Goal: Navigation & Orientation: Go to known website

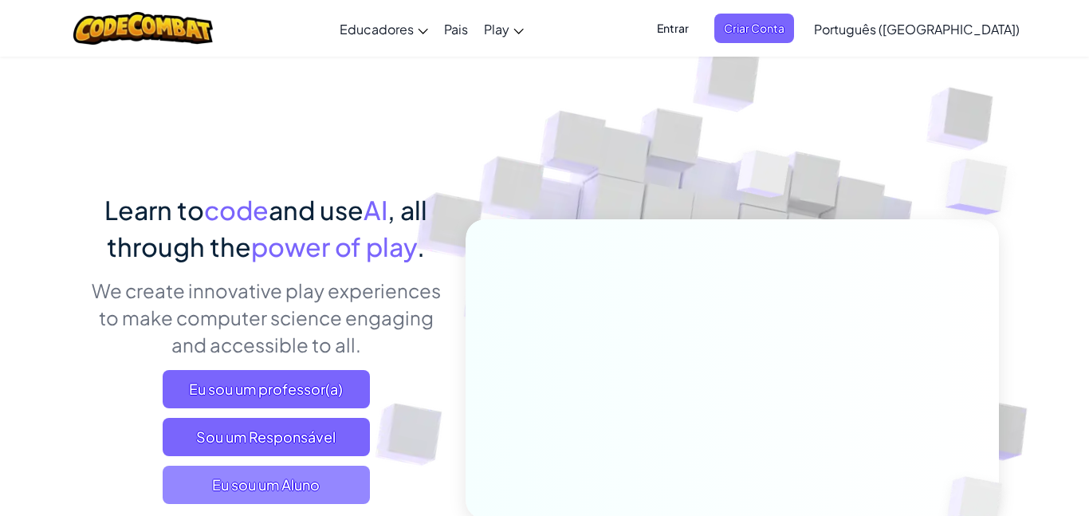
click at [285, 481] on span "Eu sou um Aluno" at bounding box center [266, 485] width 207 height 38
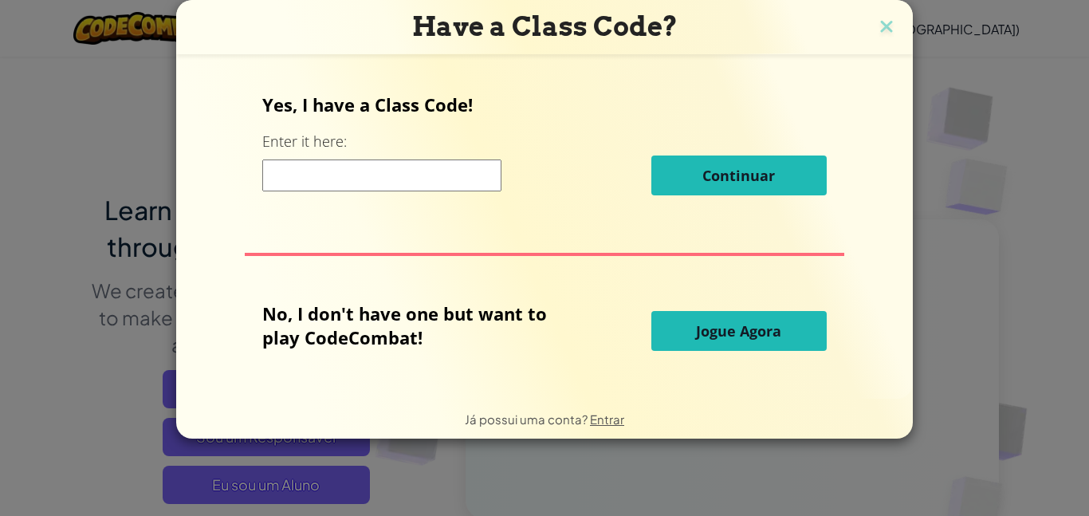
click at [476, 169] on input at bounding box center [381, 175] width 239 height 32
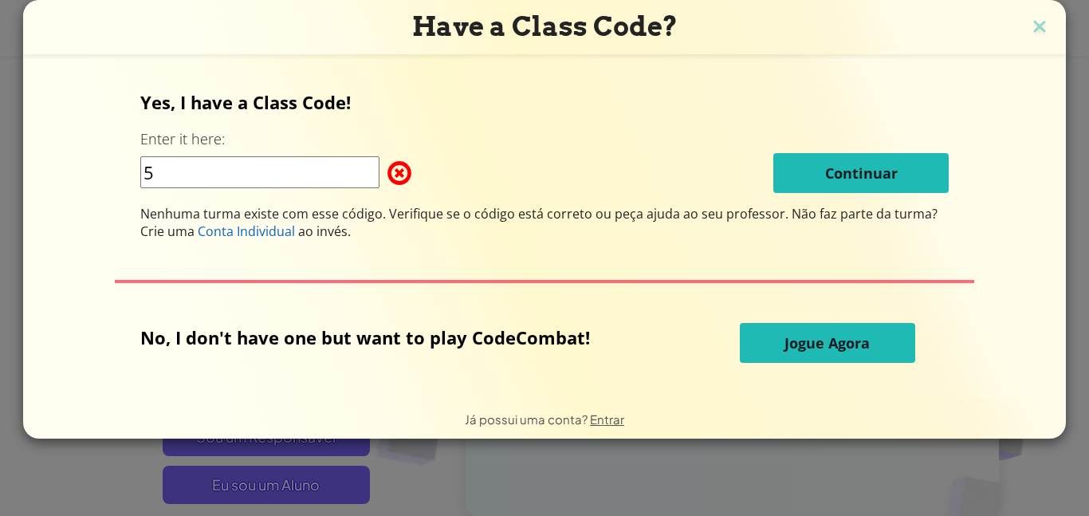
type input "5"
click at [6, 226] on div "Have a Class Code? Yes, I have a Class Code! Enter it here: Continuar Nenhuma t…" at bounding box center [544, 258] width 1089 height 516
click at [1034, 4] on div "Have a Class Code?" at bounding box center [544, 27] width 1043 height 54
click at [1036, 17] on img at bounding box center [1039, 28] width 21 height 24
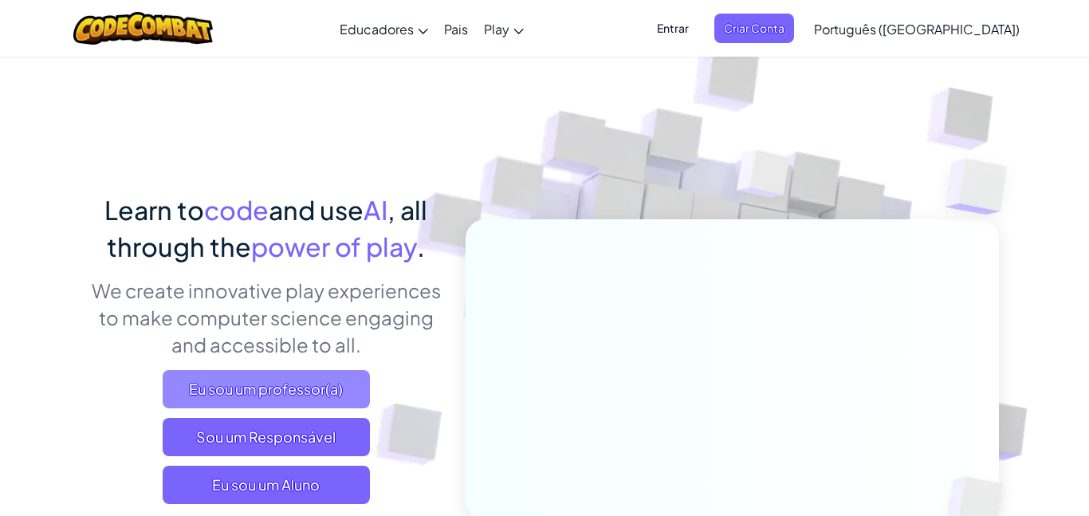
click at [325, 388] on span "Eu sou um professor(a)" at bounding box center [266, 389] width 207 height 38
